Goal: Task Accomplishment & Management: Manage account settings

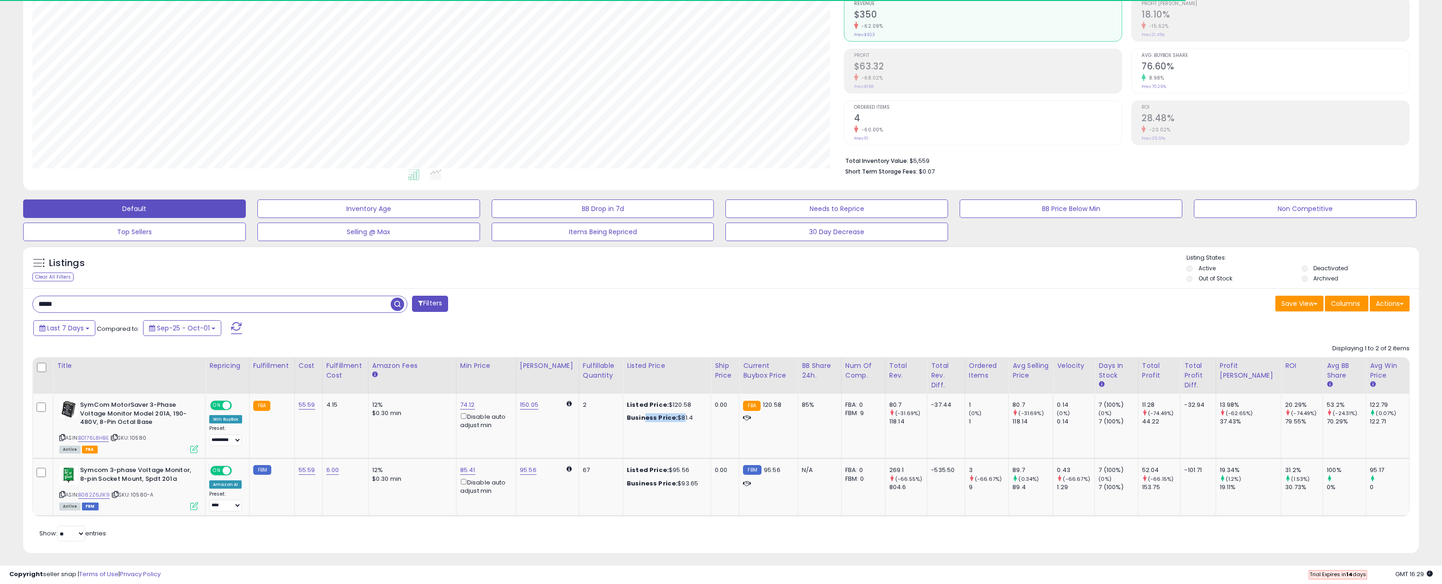
scroll to position [190, 811]
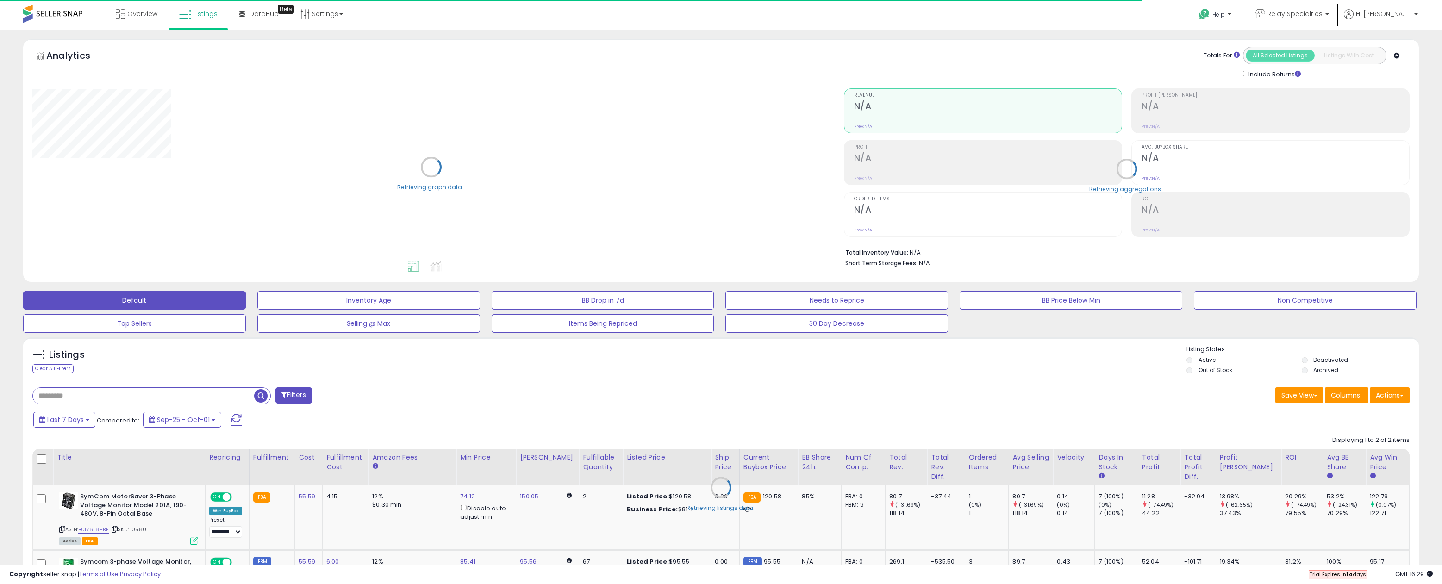
type input "*****"
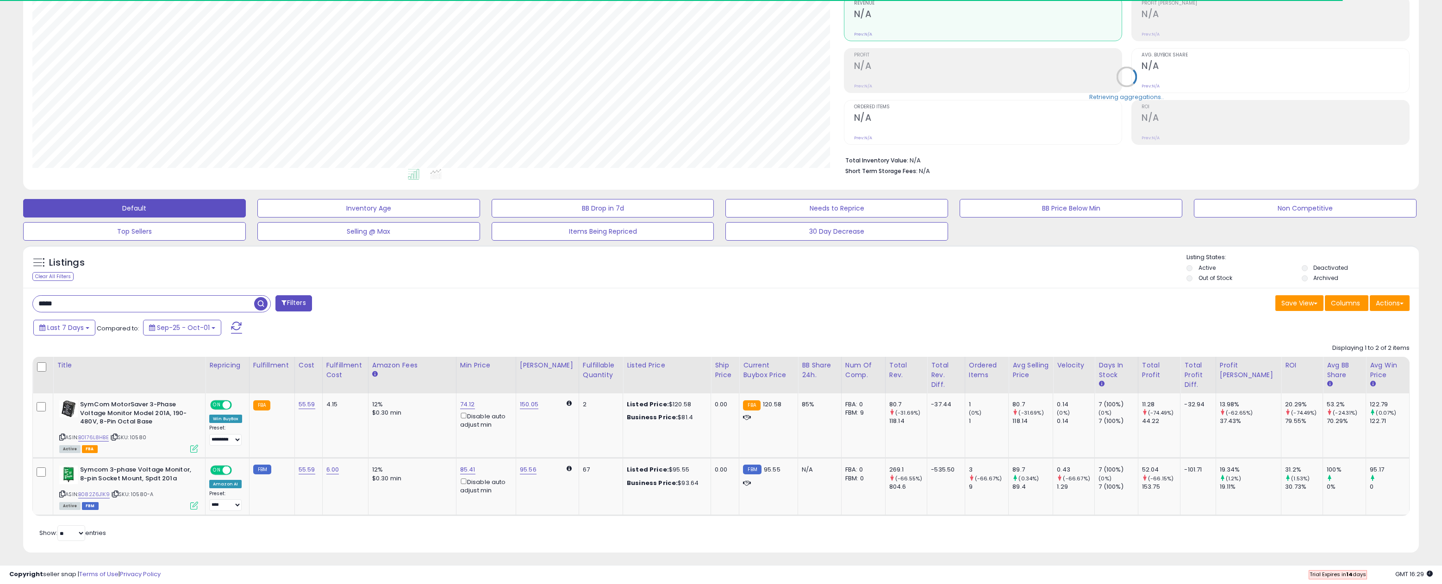
scroll to position [92, 0]
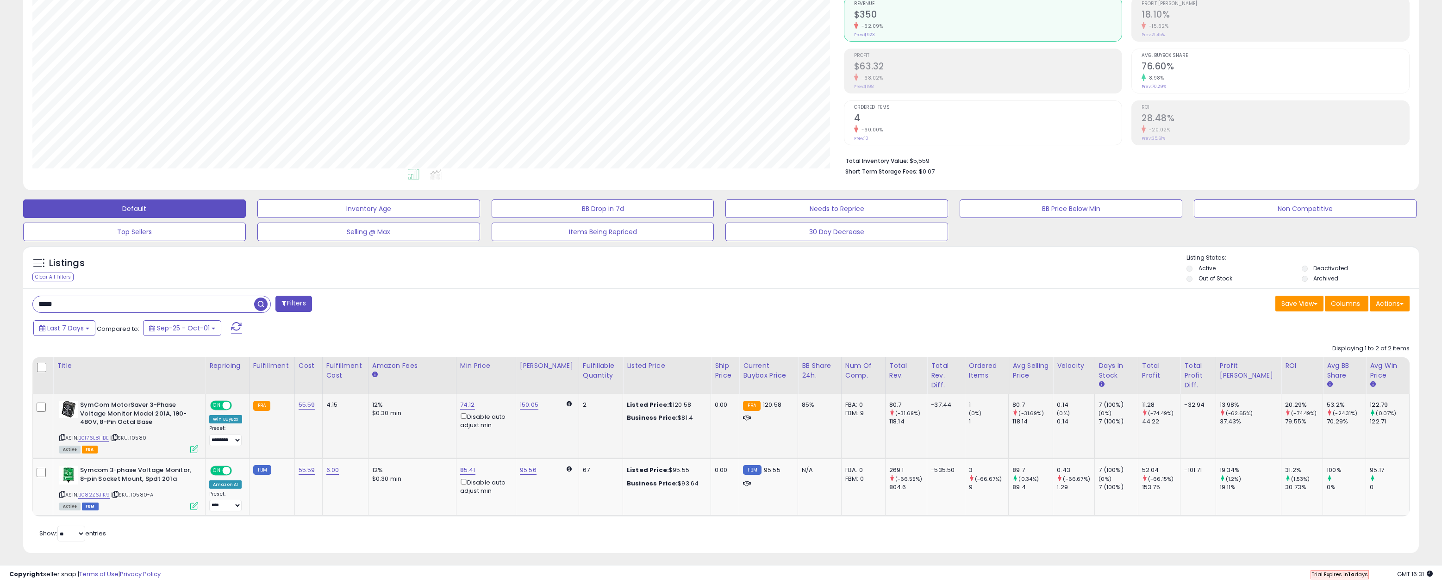
click at [194, 445] on icon at bounding box center [194, 449] width 8 height 8
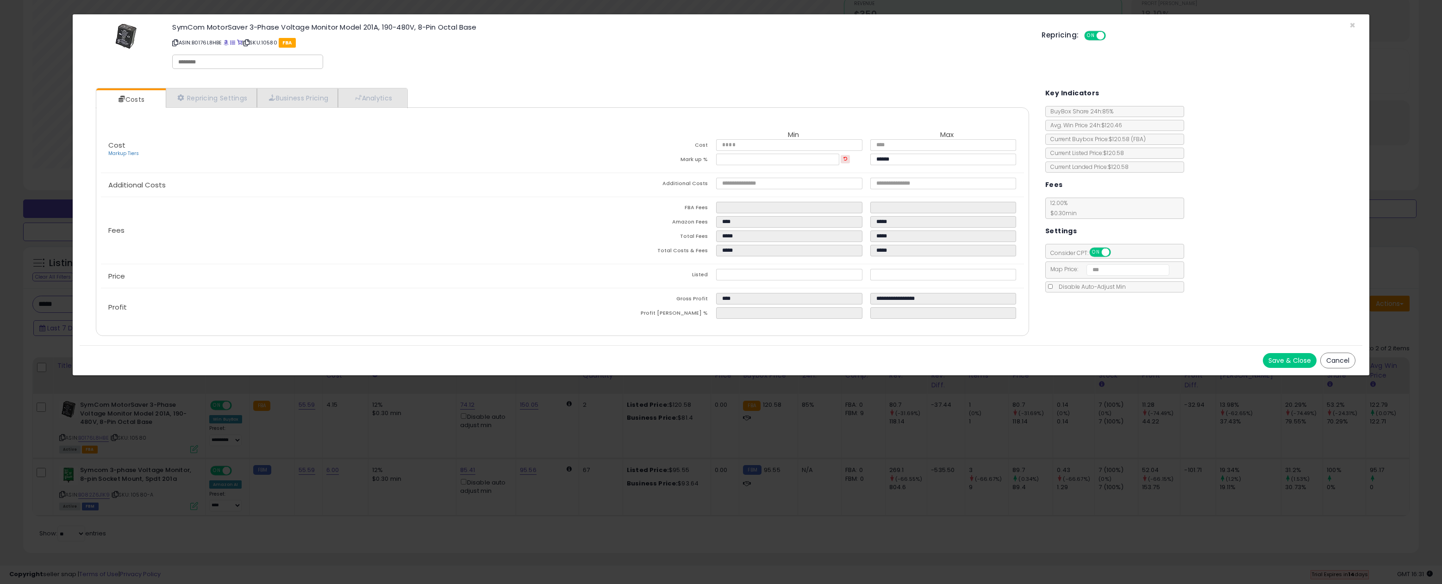
click at [318, 107] on div "Cost Markup Tiers Min Max Cost ***** ***** Mark up % **** ****** Additional Cos…" at bounding box center [562, 221] width 933 height 229
click at [316, 102] on link "Business Pricing" at bounding box center [297, 97] width 81 height 19
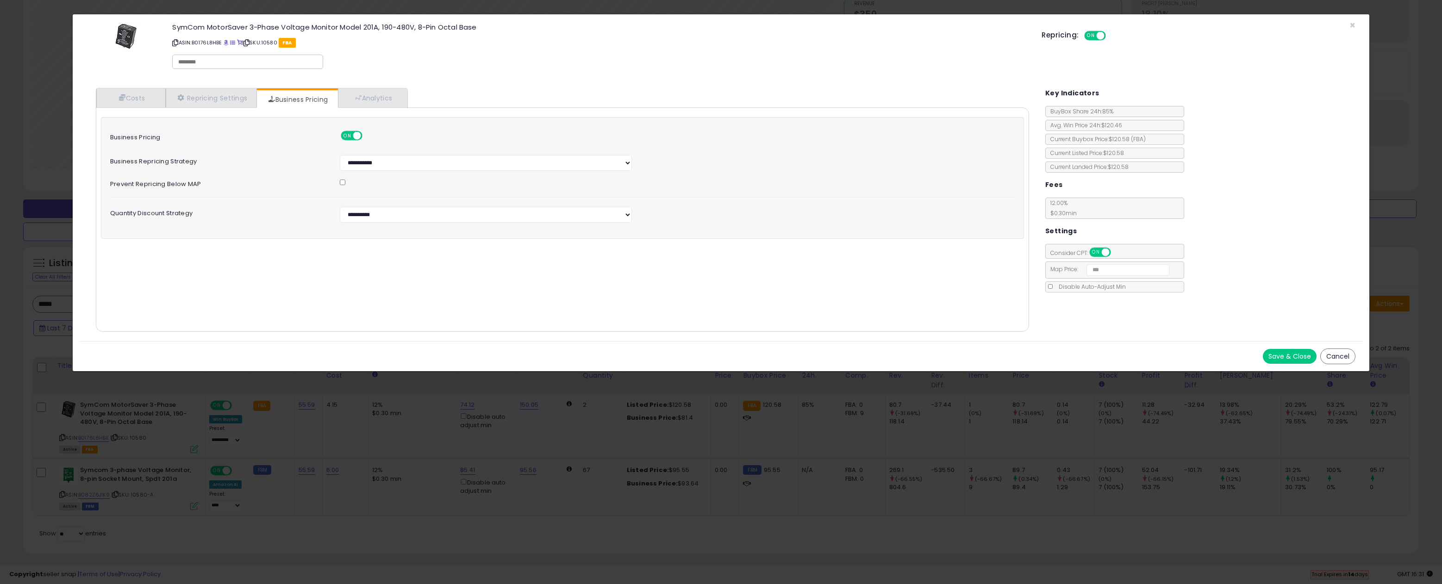
drag, startPoint x: 232, startPoint y: 249, endPoint x: 330, endPoint y: 228, distance: 99.8
click at [234, 247] on div "Cost Markup Tiers Min Max Cost ***** ***** Mark up % **** ****** Additional Cos…" at bounding box center [562, 219] width 933 height 224
drag, startPoint x: 878, startPoint y: 69, endPoint x: 1016, endPoint y: 68, distance: 137.9
click at [878, 68] on div "SymCom MotorSaver 3-Phase Voltage Monitor Model 201A, 190-480V, 8-Pin Octal Bas…" at bounding box center [599, 47] width 869 height 53
click at [1353, 25] on span "×" at bounding box center [1352, 25] width 6 height 13
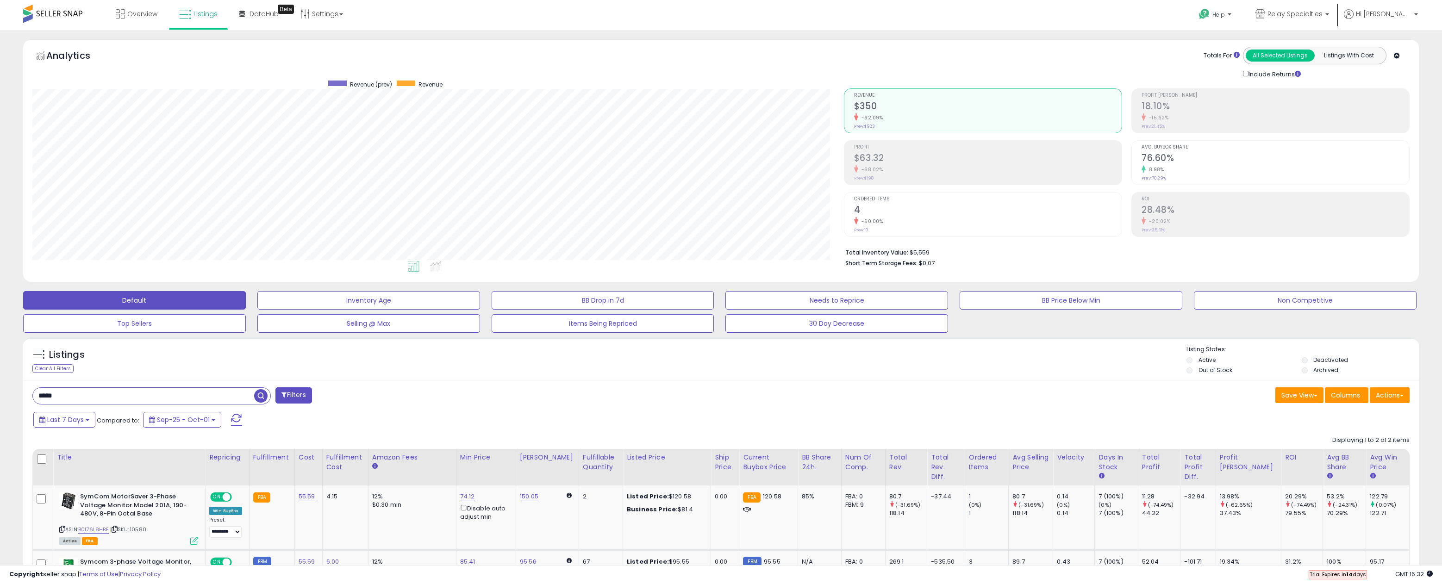
scroll to position [0, 0]
click at [324, 21] on link "Settings" at bounding box center [321, 14] width 56 height 28
click at [325, 50] on link "Store settings" at bounding box center [323, 47] width 42 height 9
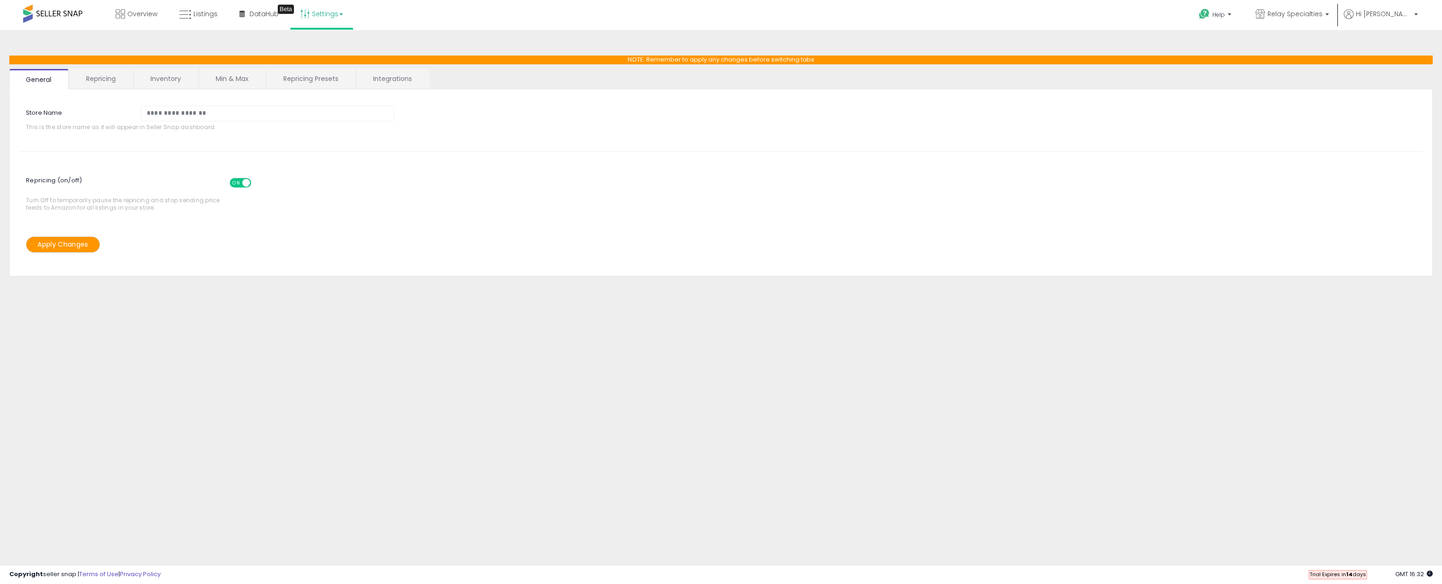
click at [106, 82] on link "Repricing" at bounding box center [100, 78] width 63 height 19
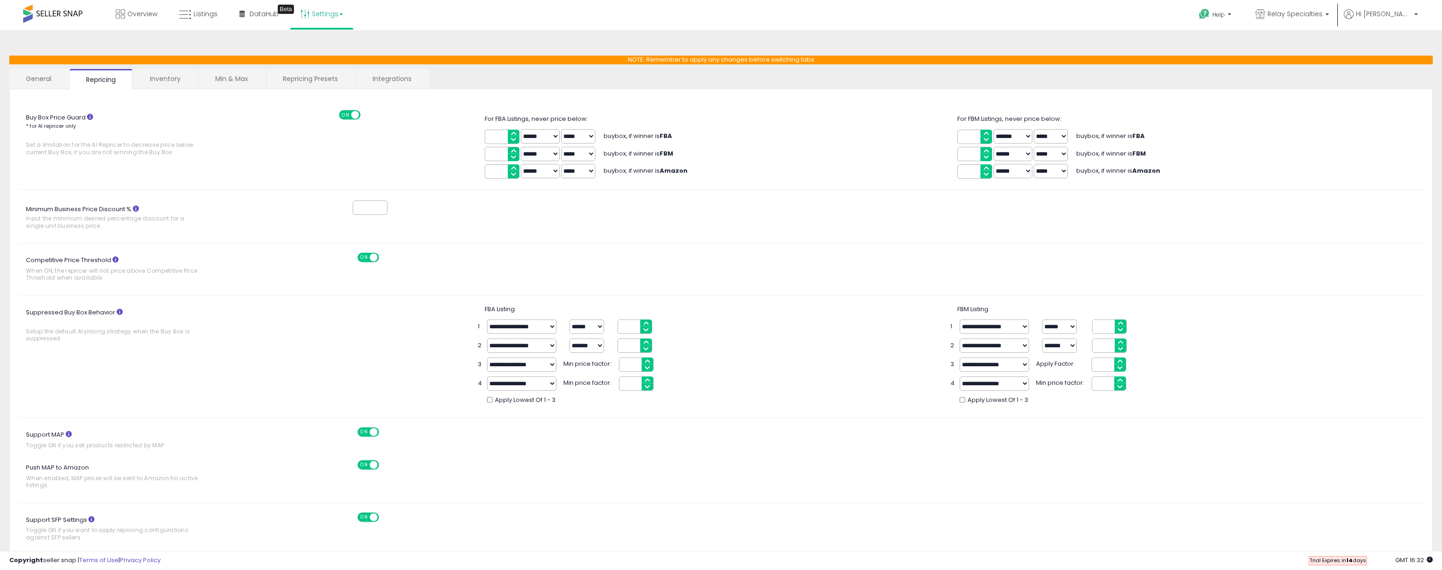
click at [169, 81] on link "Inventory" at bounding box center [165, 78] width 64 height 19
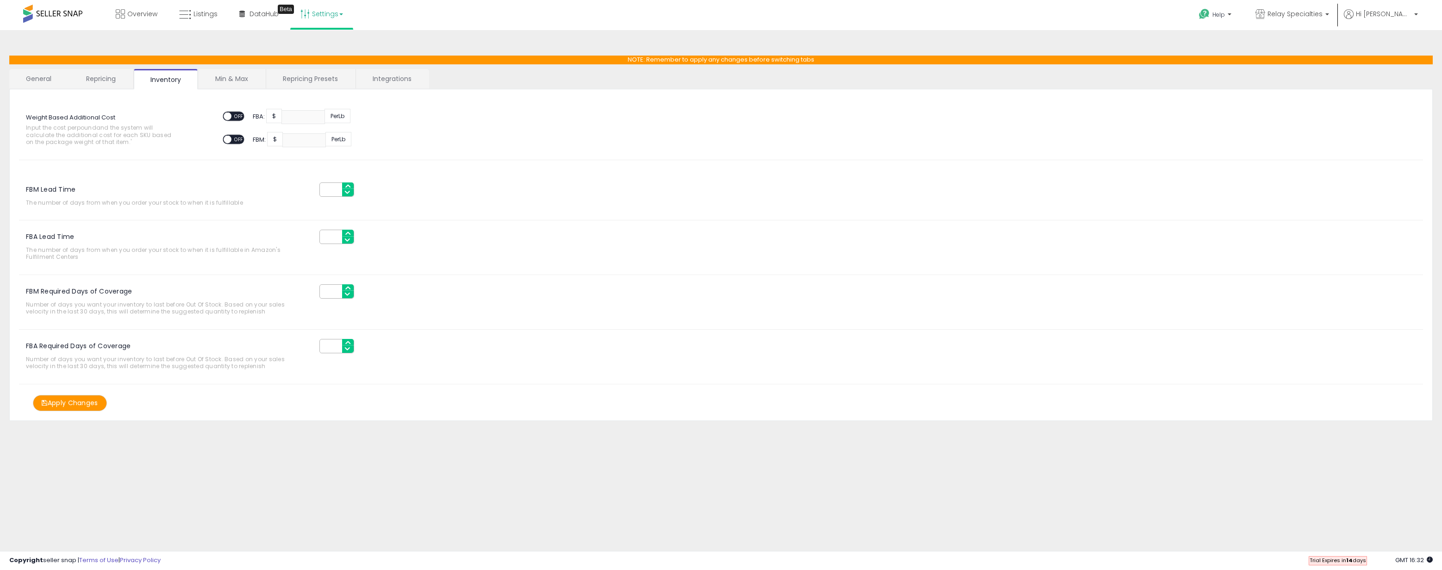
click at [323, 76] on link "Repricing Presets" at bounding box center [310, 78] width 88 height 19
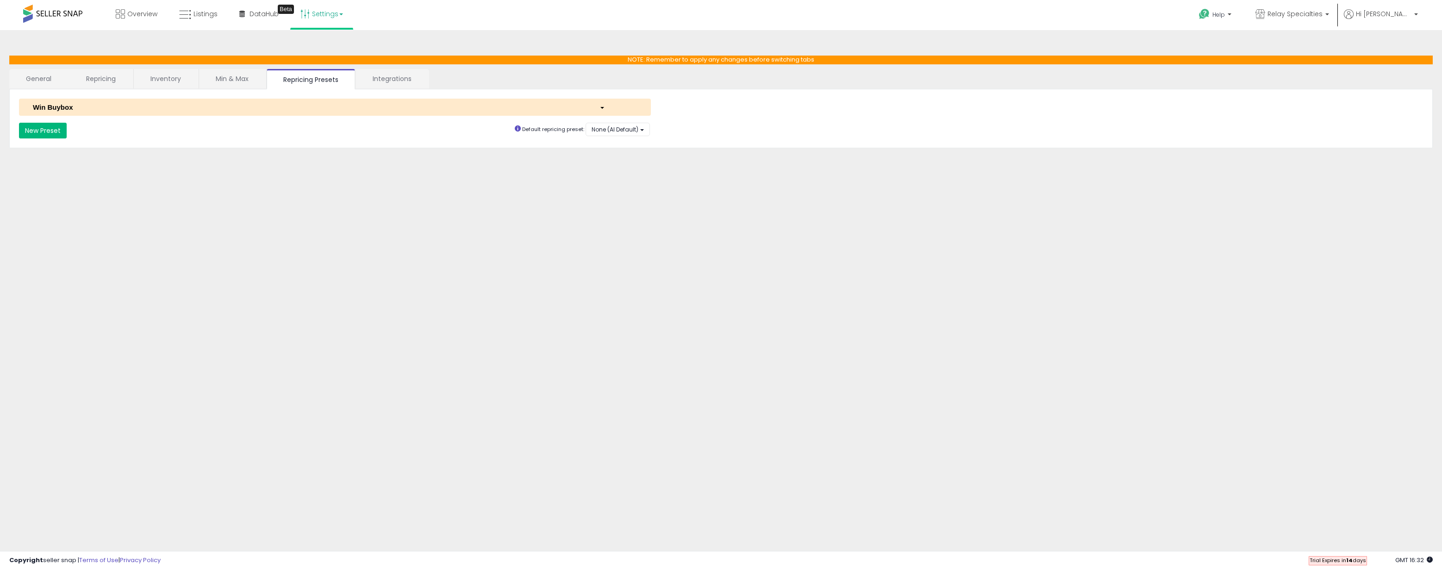
click at [56, 132] on button "New Preset" at bounding box center [43, 131] width 48 height 16
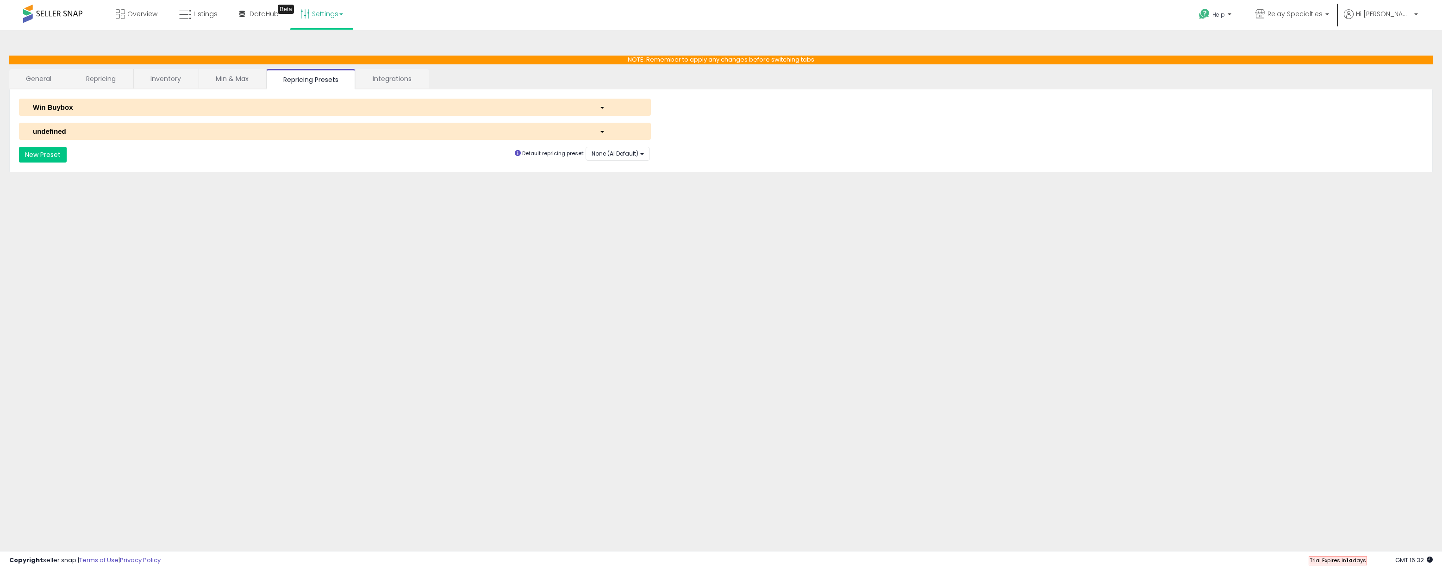
select select "*********"
click at [600, 133] on div "button" at bounding box center [617, 131] width 51 height 10
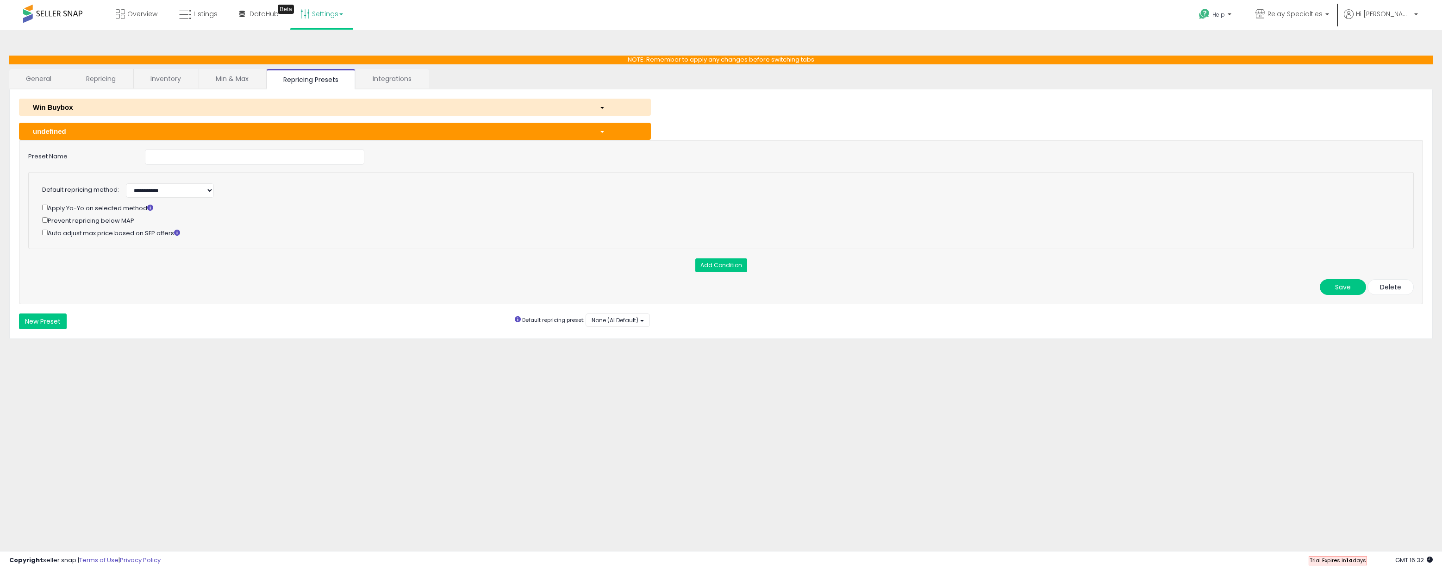
drag, startPoint x: 1384, startPoint y: 283, endPoint x: 1377, endPoint y: 284, distance: 7.0
click at [1384, 283] on button "Delete" at bounding box center [1390, 287] width 46 height 16
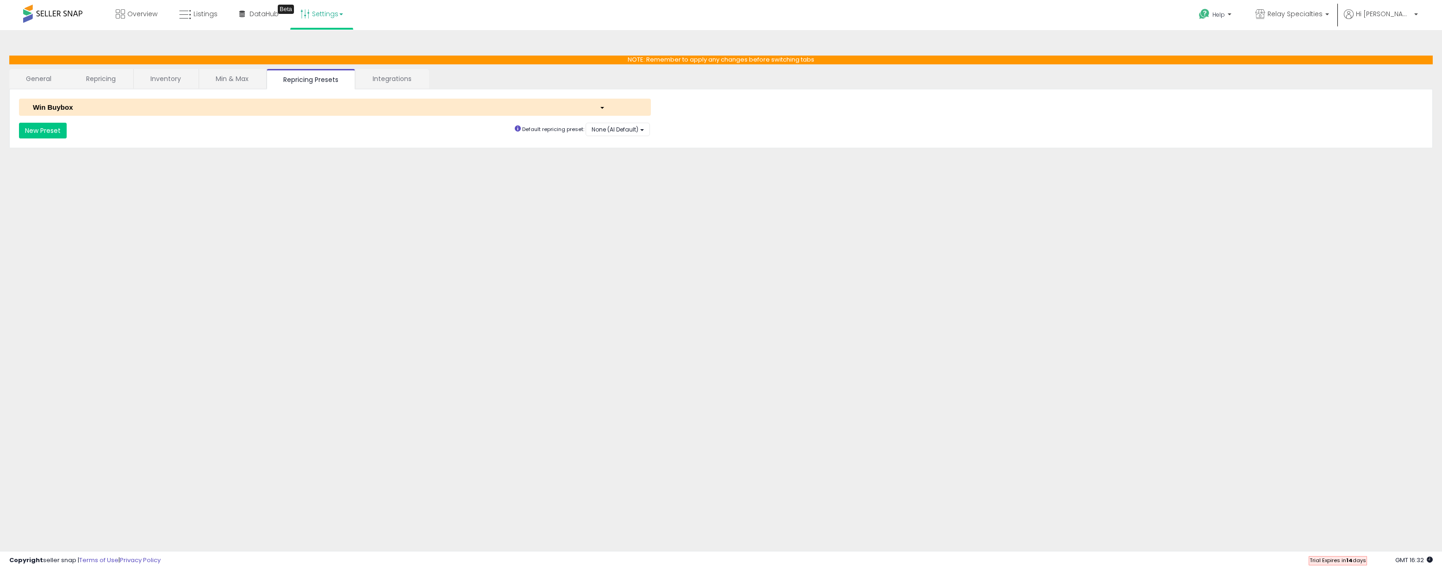
click at [394, 82] on link "Integrations" at bounding box center [392, 78] width 72 height 19
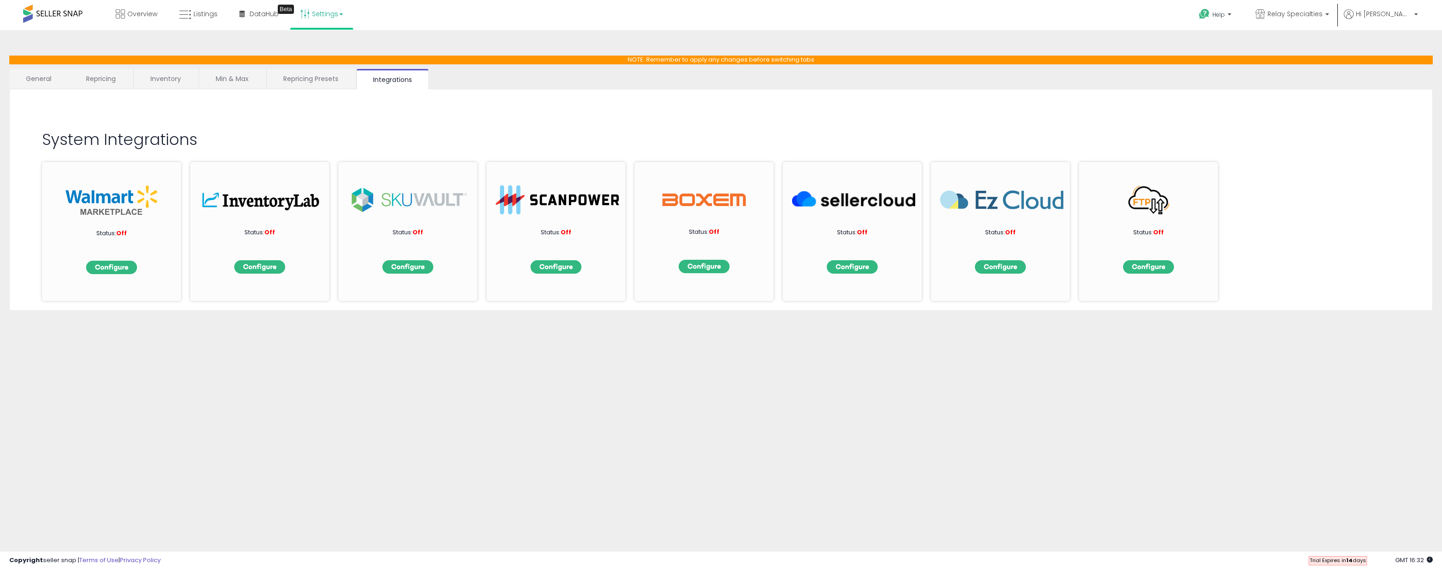
drag, startPoint x: 531, startPoint y: 97, endPoint x: 524, endPoint y: 97, distance: 7.4
click at [531, 97] on div "System Integrations Status: Off Status: Off Status: Off Status: Off Status: Off…" at bounding box center [720, 199] width 1423 height 221
click at [43, 77] on link "General" at bounding box center [38, 78] width 59 height 19
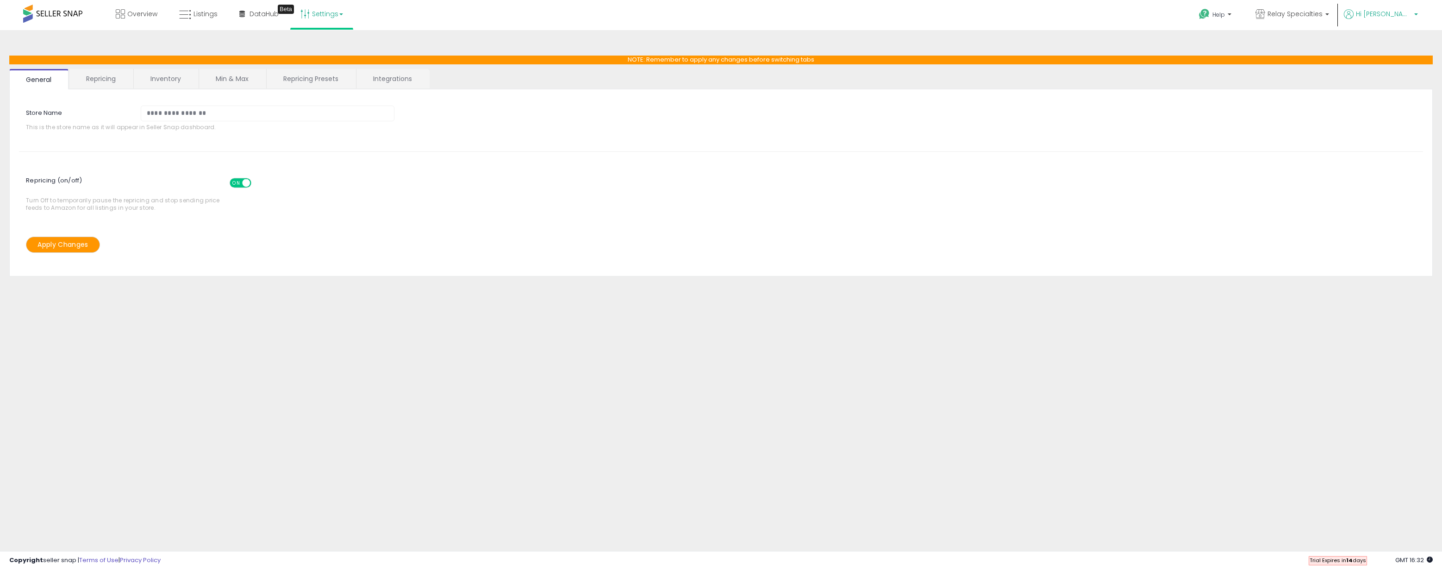
click at [1407, 17] on span "Hi [PERSON_NAME]" at bounding box center [1384, 13] width 56 height 9
click at [1309, 51] on div "**********" at bounding box center [721, 231] width 1432 height 384
click at [1322, 16] on span "Relay Specialties" at bounding box center [1294, 13] width 55 height 9
click at [1394, 10] on span "Hi [PERSON_NAME]" at bounding box center [1384, 13] width 56 height 9
click at [1398, 74] on link "Logout" at bounding box center [1398, 73] width 20 height 9
